Goal: Information Seeking & Learning: Learn about a topic

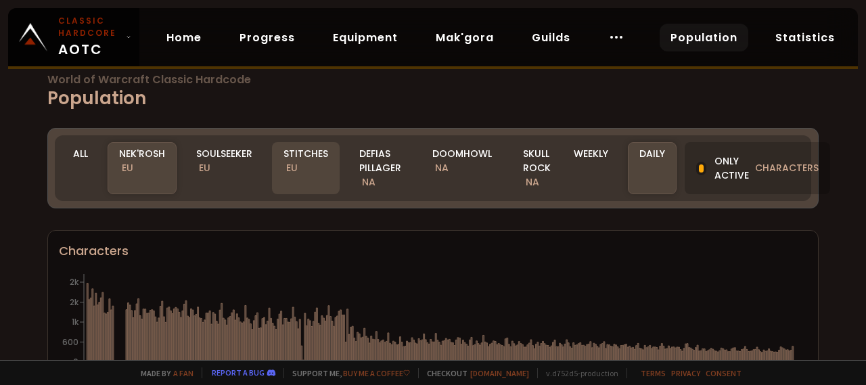
click at [308, 171] on div "Stitches EU" at bounding box center [306, 168] width 68 height 52
click at [302, 270] on icon "[DATE] [DATE] [DATE] [DATE] [DATE] [DATE] [DATE] [DATE] [DATE] [DATE] [DATE] [D…" at bounding box center [428, 337] width 738 height 135
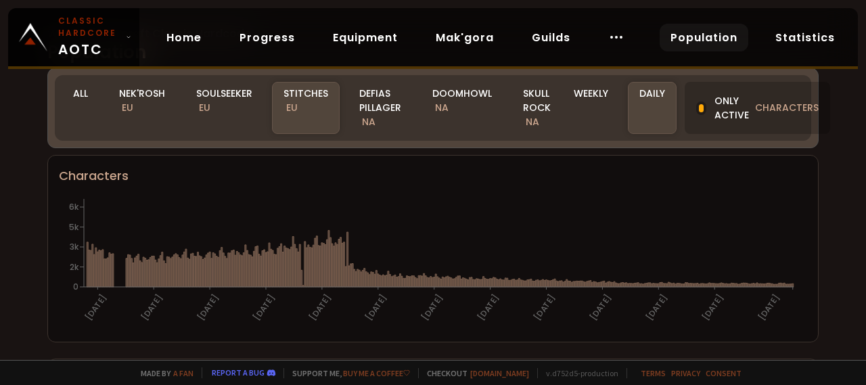
scroll to position [68, 0]
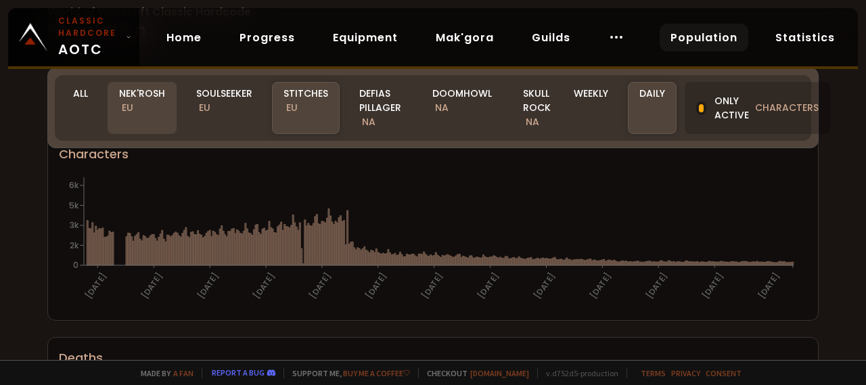
click at [122, 106] on span "EU" at bounding box center [127, 108] width 11 height 14
click at [143, 115] on div "Nek'Rosh EU" at bounding box center [142, 108] width 69 height 52
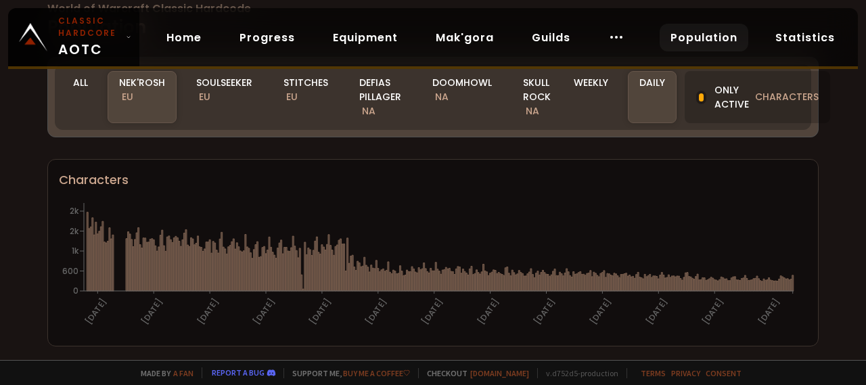
scroll to position [0, 0]
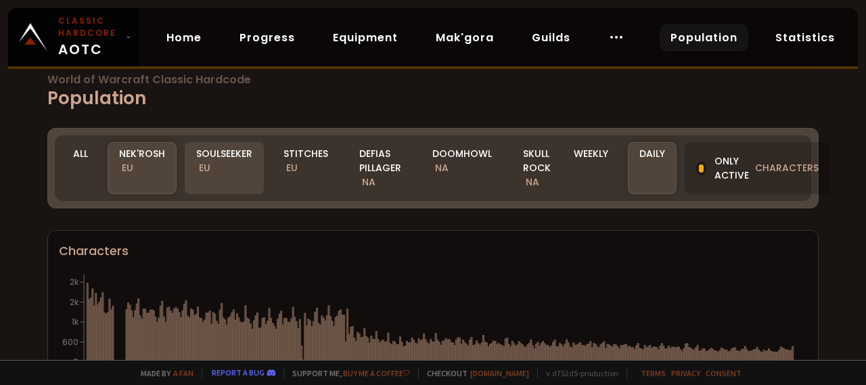
click at [225, 180] on div "Soulseeker EU" at bounding box center [224, 168] width 79 height 52
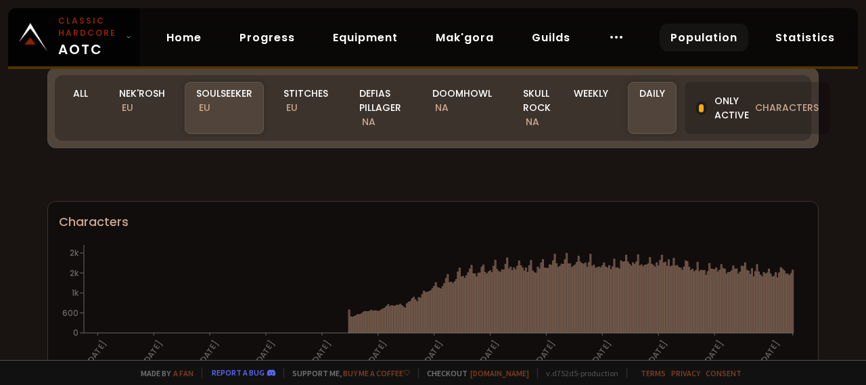
scroll to position [990, 0]
